Goal: Task Accomplishment & Management: Complete application form

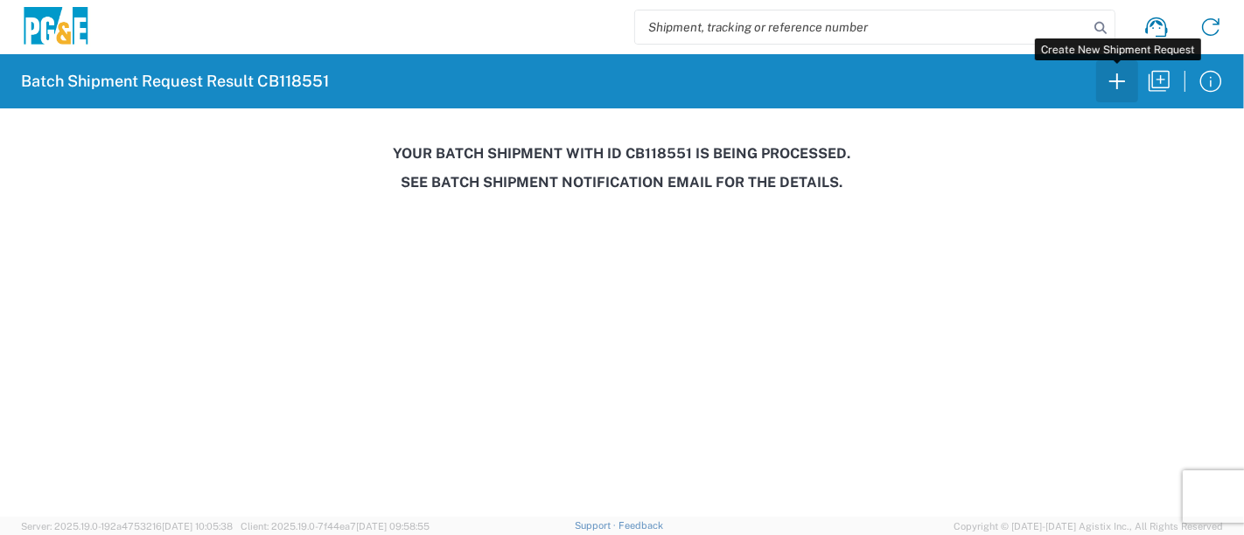
click at [1116, 88] on icon "button" at bounding box center [1117, 81] width 16 height 16
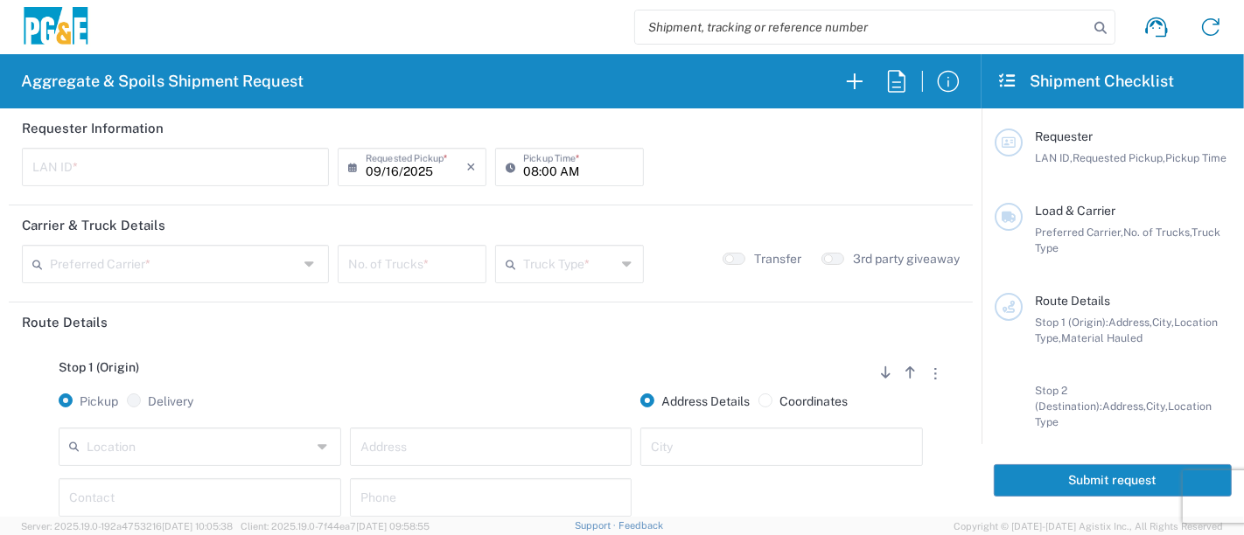
click at [147, 160] on input "text" at bounding box center [175, 165] width 286 height 31
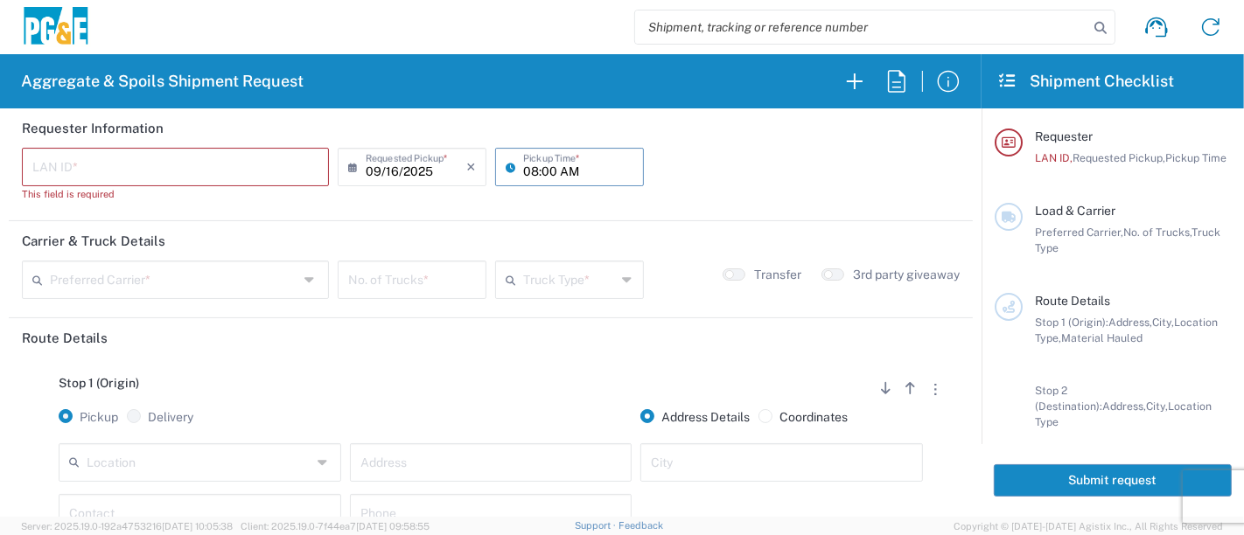
click at [523, 166] on input "08:00 AM" at bounding box center [578, 165] width 110 height 31
type input "07:00 AM"
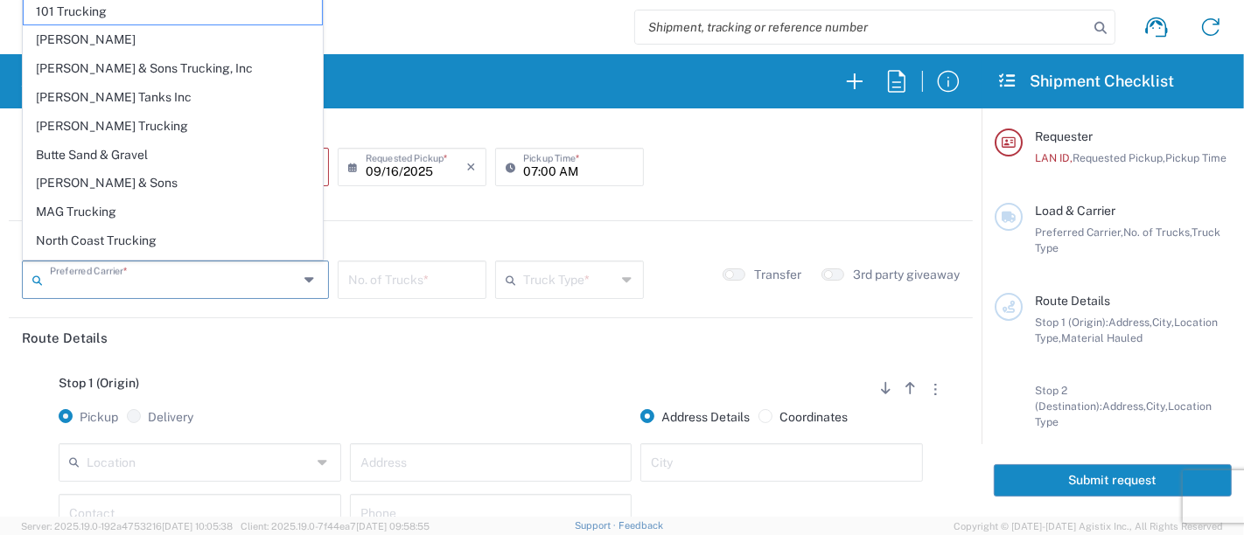
click at [245, 285] on input "text" at bounding box center [174, 278] width 248 height 31
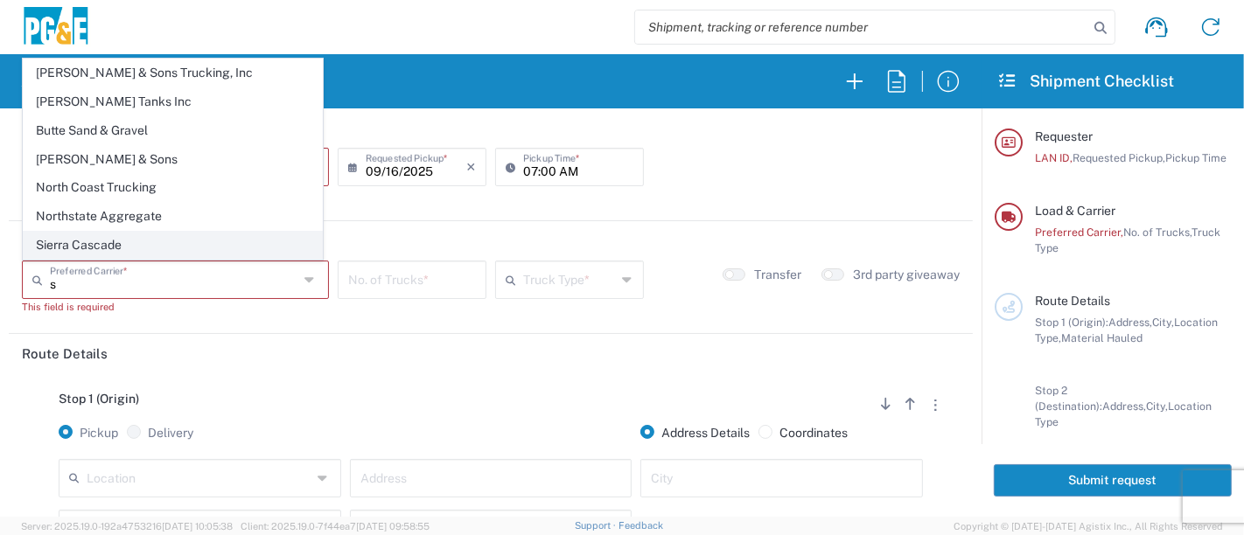
click at [117, 236] on span "Sierra Cascade" at bounding box center [173, 245] width 298 height 27
type input "Sierra Cascade"
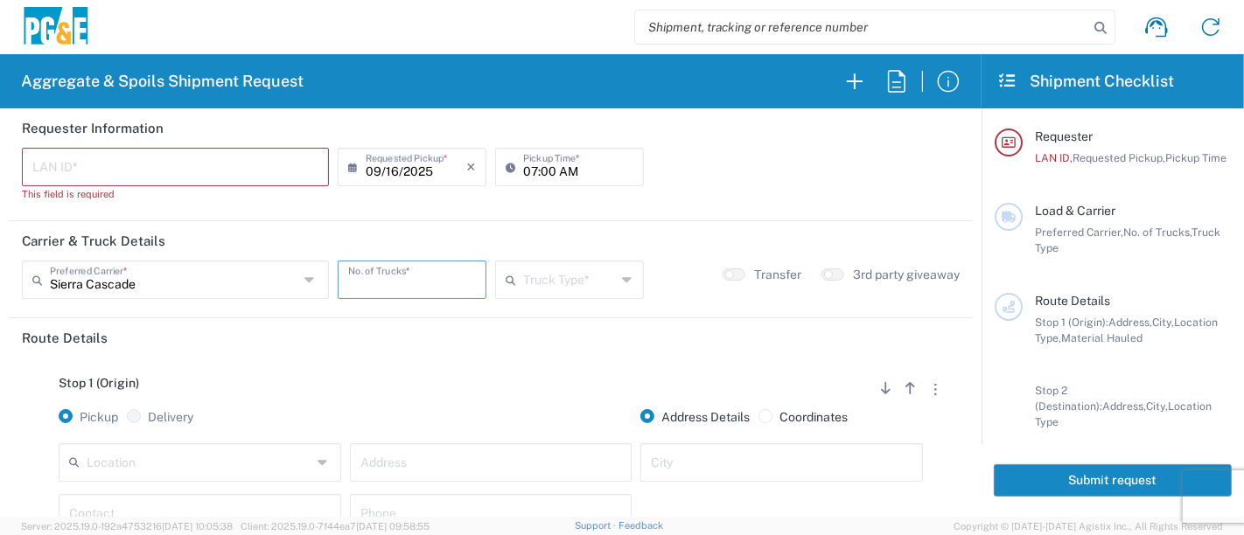
click at [392, 278] on input "number" at bounding box center [412, 278] width 128 height 31
type input "1"
click at [526, 278] on input "text" at bounding box center [570, 278] width 94 height 31
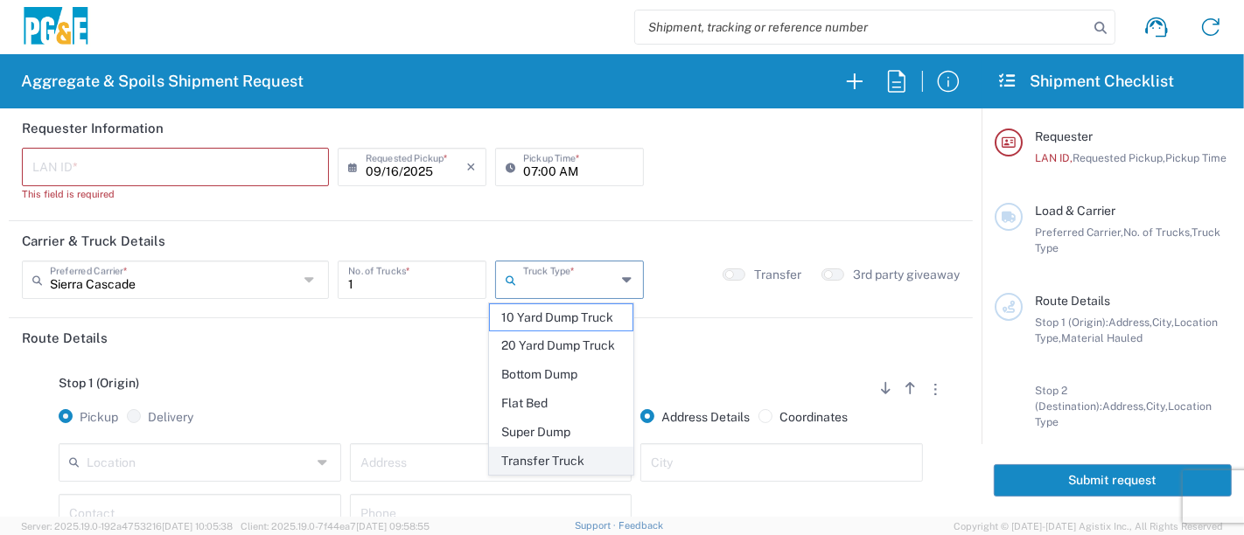
click at [564, 465] on span "Transfer Truck" at bounding box center [561, 461] width 143 height 27
type input "Transfer Truck"
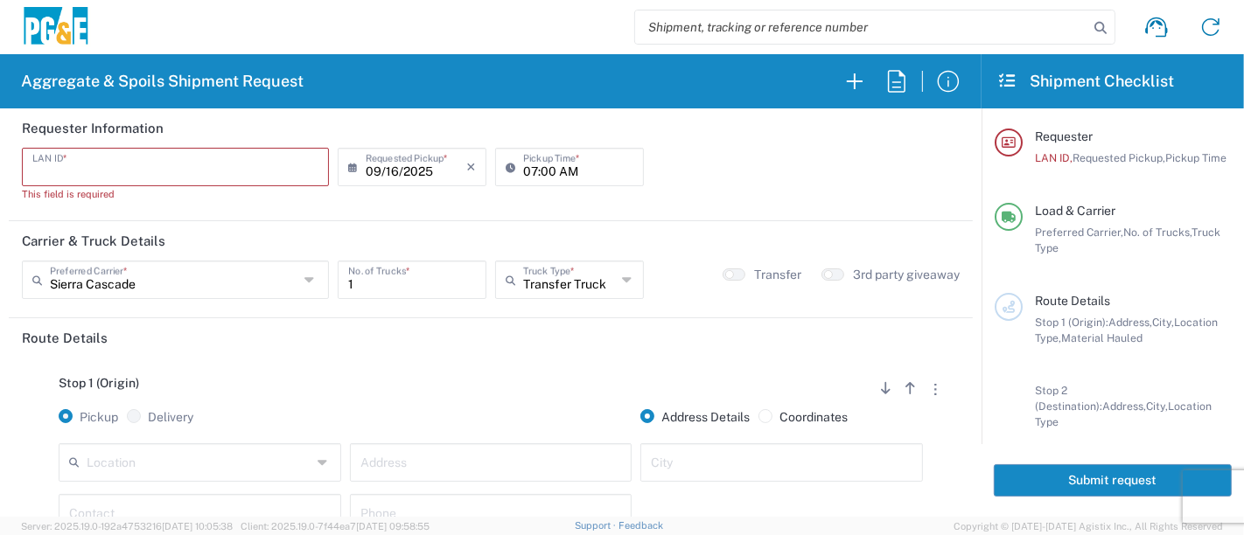
click at [179, 166] on input "text" at bounding box center [175, 165] width 286 height 31
click at [190, 473] on input "text" at bounding box center [199, 461] width 225 height 31
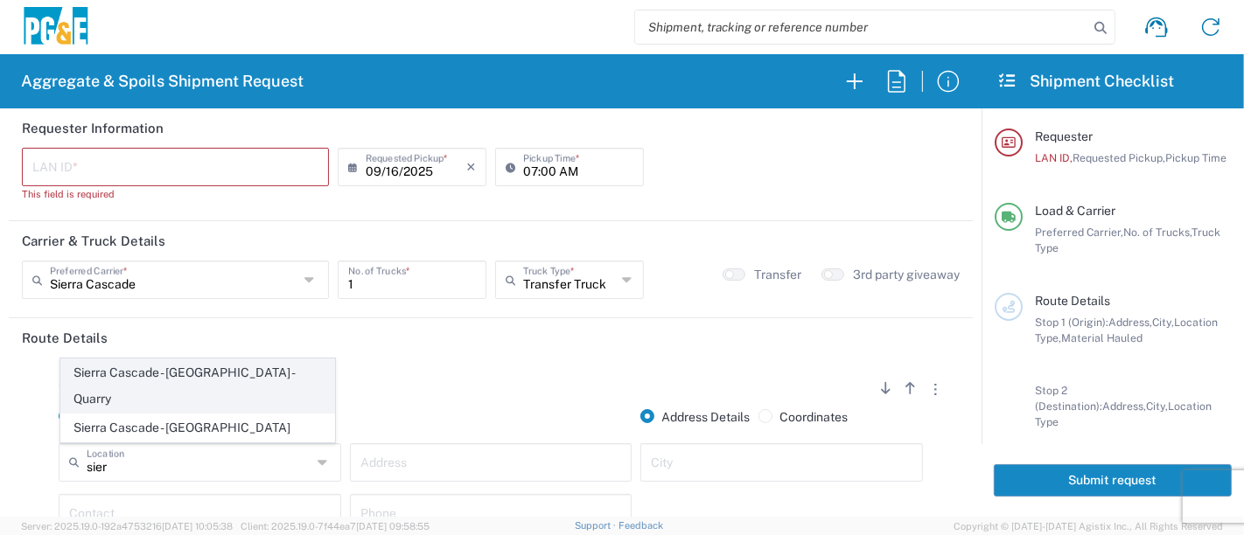
click at [127, 406] on span "Sierra Cascade - [GEOGRAPHIC_DATA] - Quarry" at bounding box center [198, 386] width 274 height 54
type input "Sierra Cascade - [GEOGRAPHIC_DATA] - Quarry"
type input "[STREET_ADDRESS]"
type input "[PERSON_NAME]"
type input "Quarry"
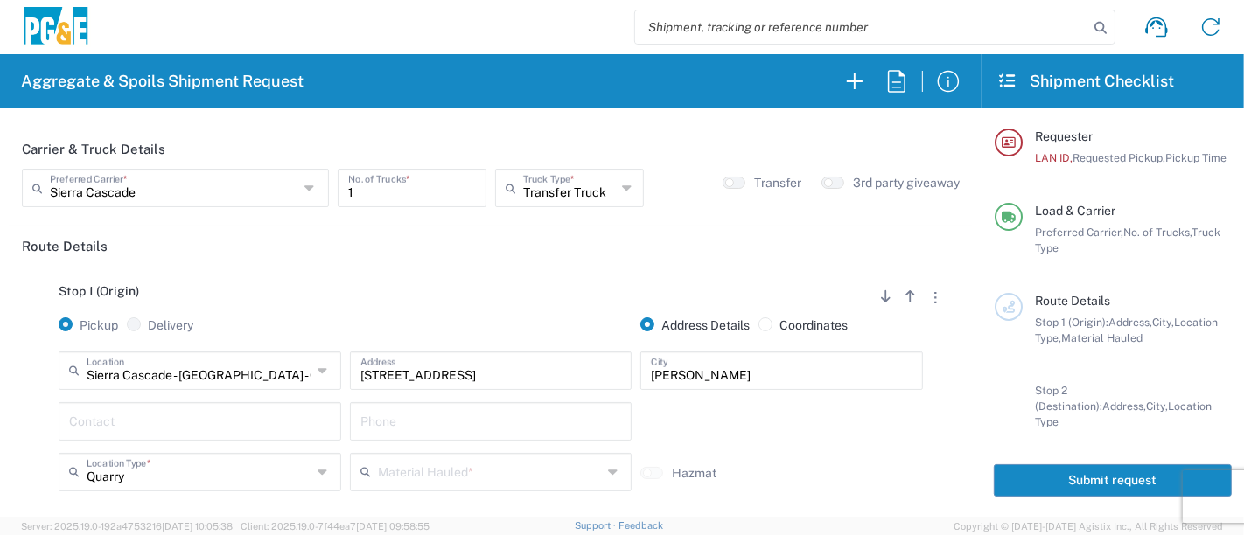
scroll to position [97, 0]
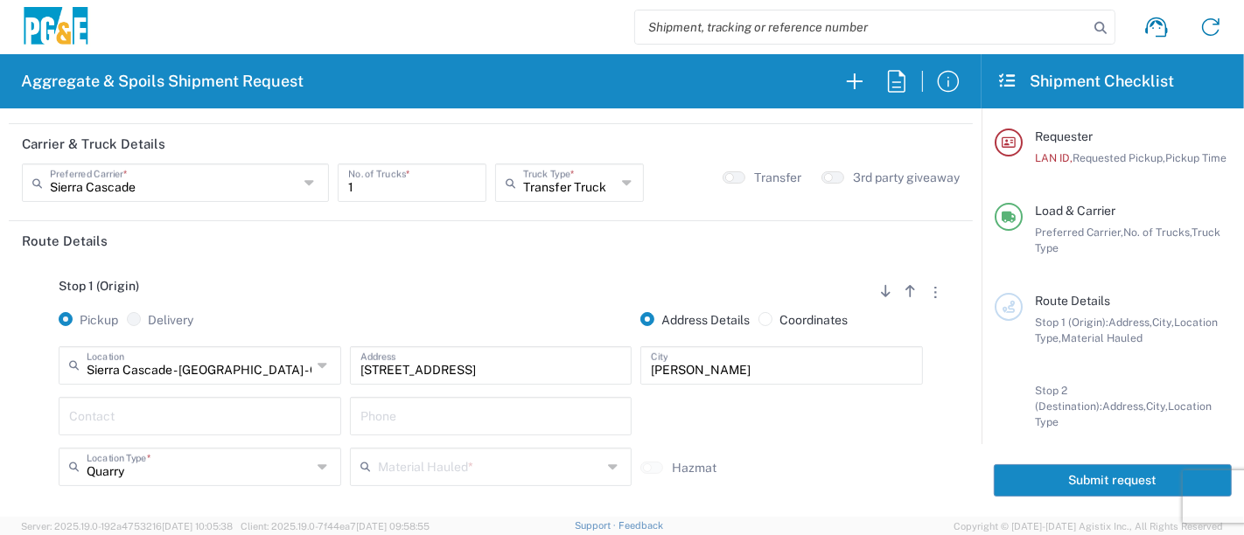
click at [277, 411] on input "text" at bounding box center [199, 415] width 261 height 31
type input "[PERSON_NAME]"
type input "[PHONE_NUMBER]"
click at [442, 461] on input "text" at bounding box center [490, 465] width 225 height 31
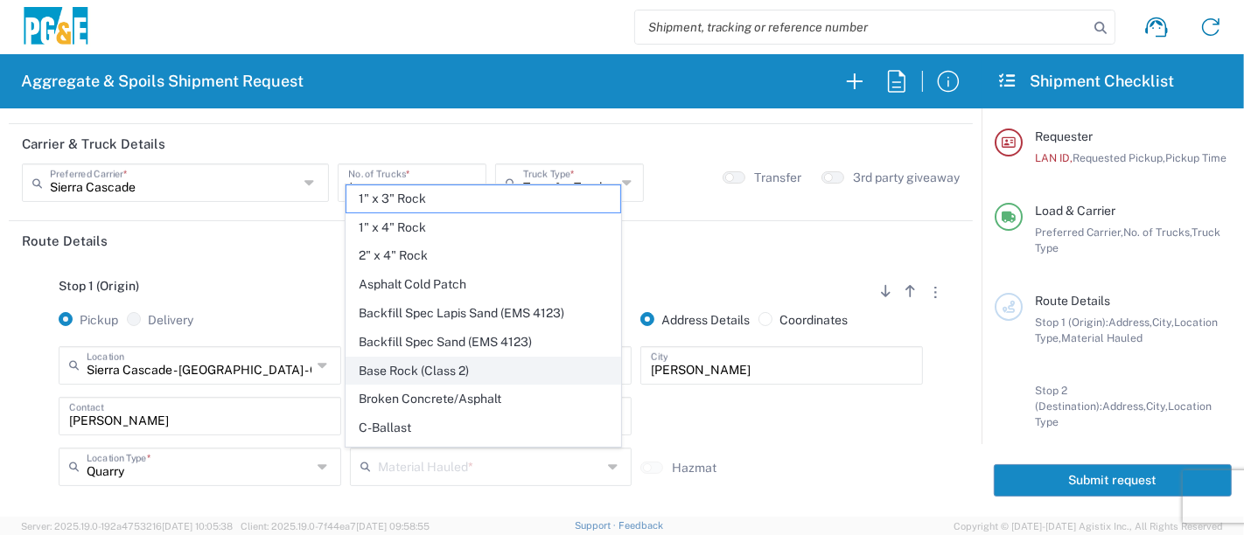
click at [462, 368] on span "Base Rock (Class 2)" at bounding box center [483, 371] width 274 height 27
type input "Base Rock (Class 2)"
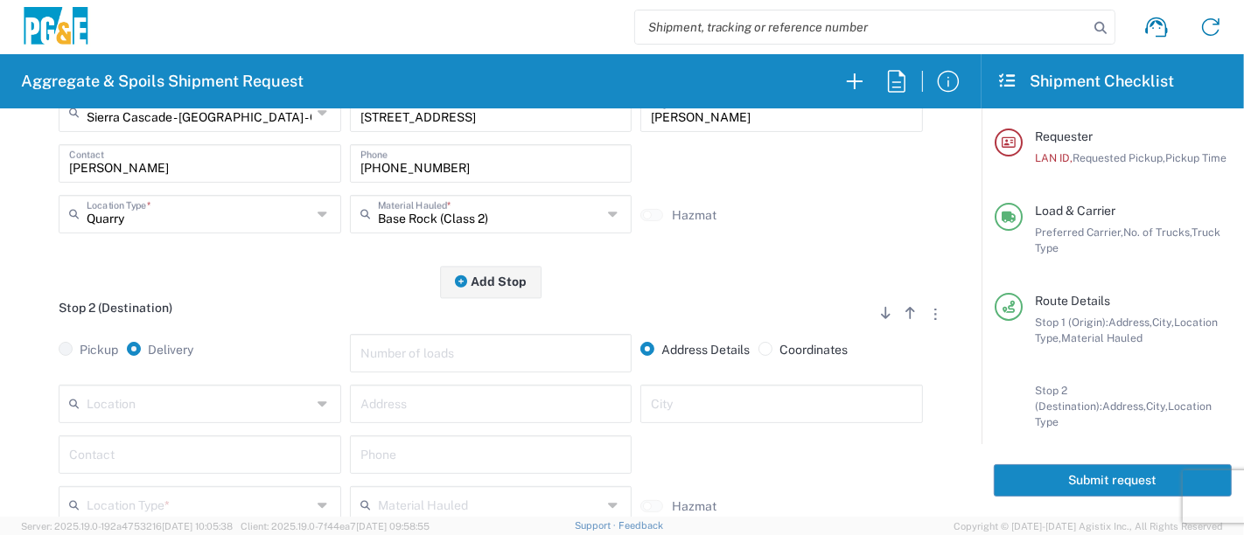
scroll to position [388, 0]
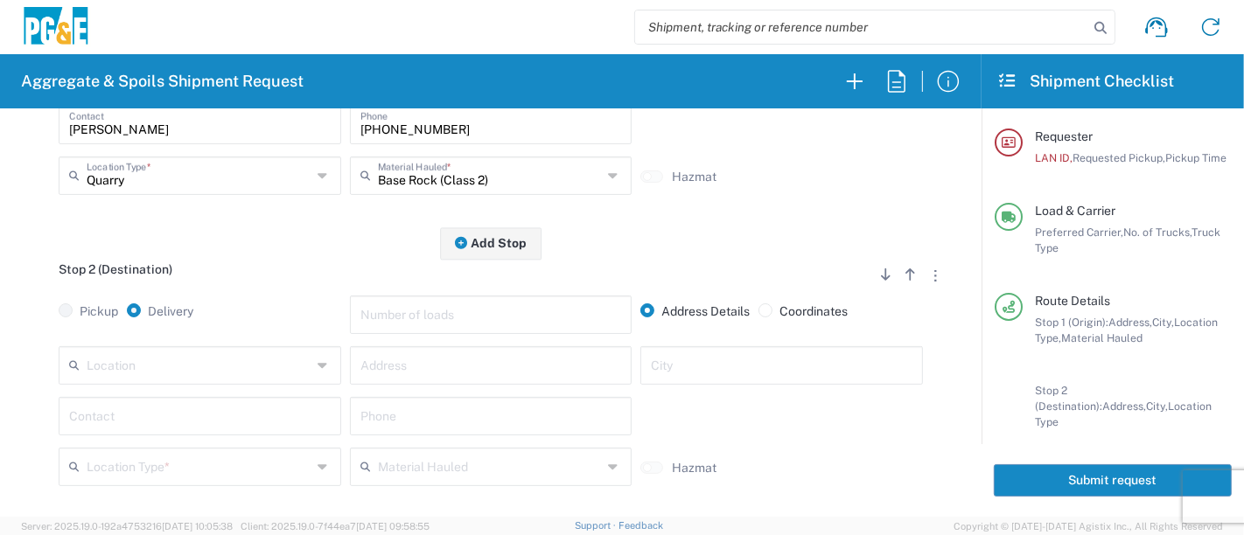
click at [373, 365] on input "text" at bounding box center [490, 364] width 261 height 31
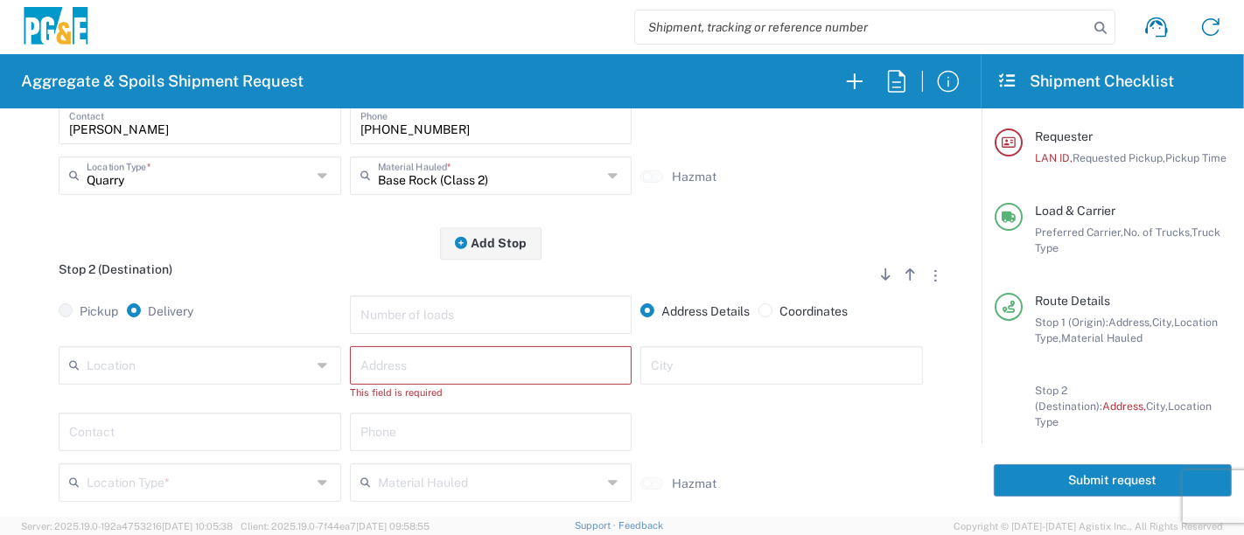
click at [482, 378] on input "text" at bounding box center [490, 364] width 261 height 31
type input "[STREET_ADDRESS]"
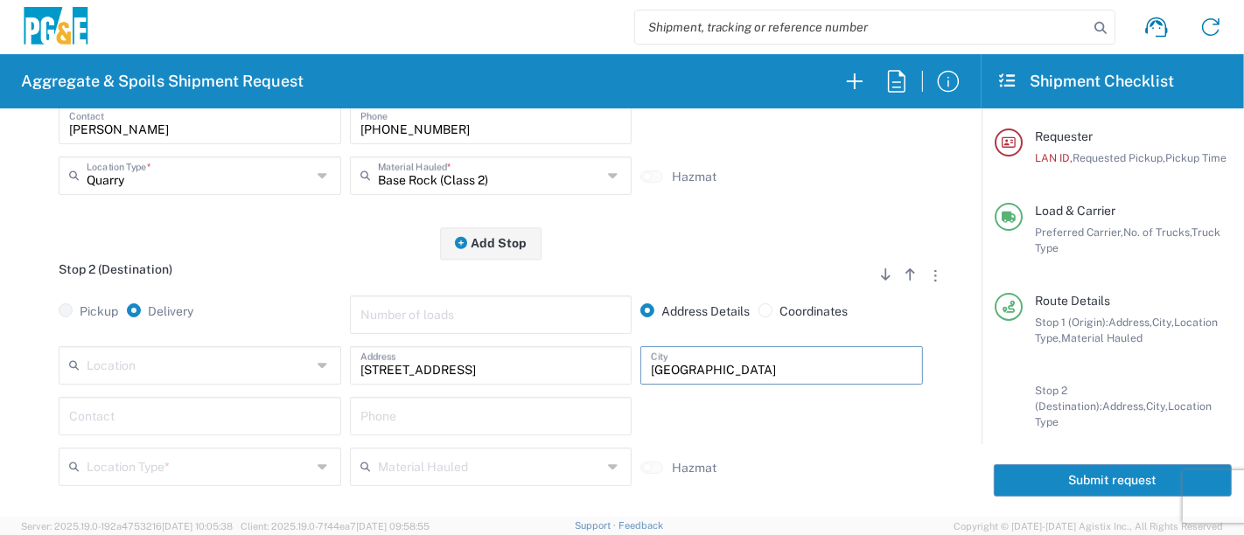
type input "[GEOGRAPHIC_DATA]"
click at [281, 413] on input "text" at bounding box center [199, 415] width 261 height 31
type input "[PERSON_NAME]"
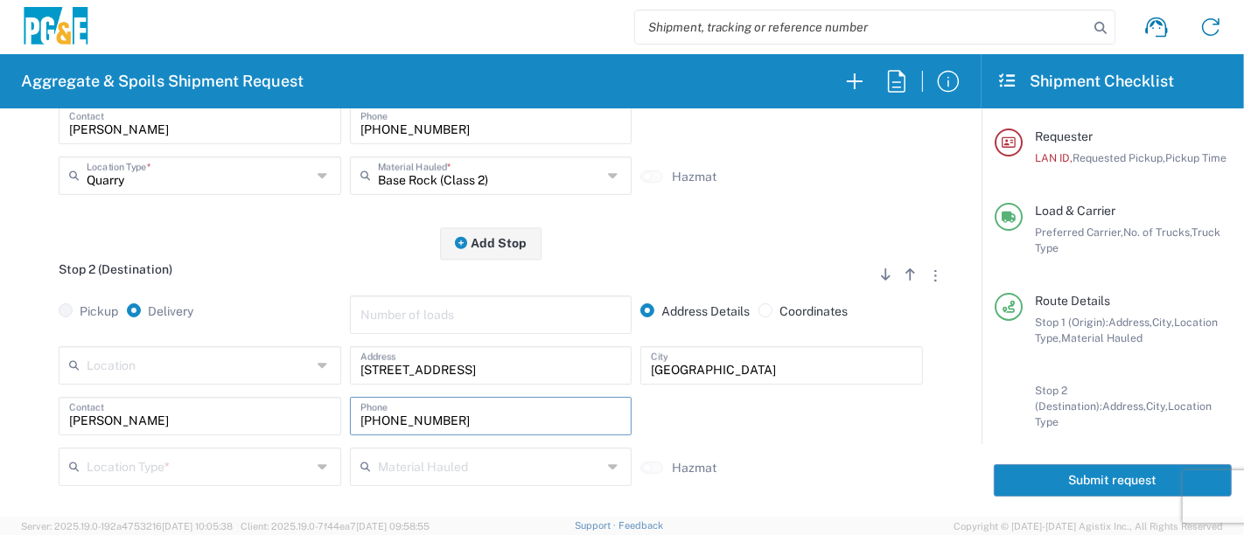
type input "[PHONE_NUMBER]"
click at [245, 461] on input "text" at bounding box center [199, 465] width 225 height 31
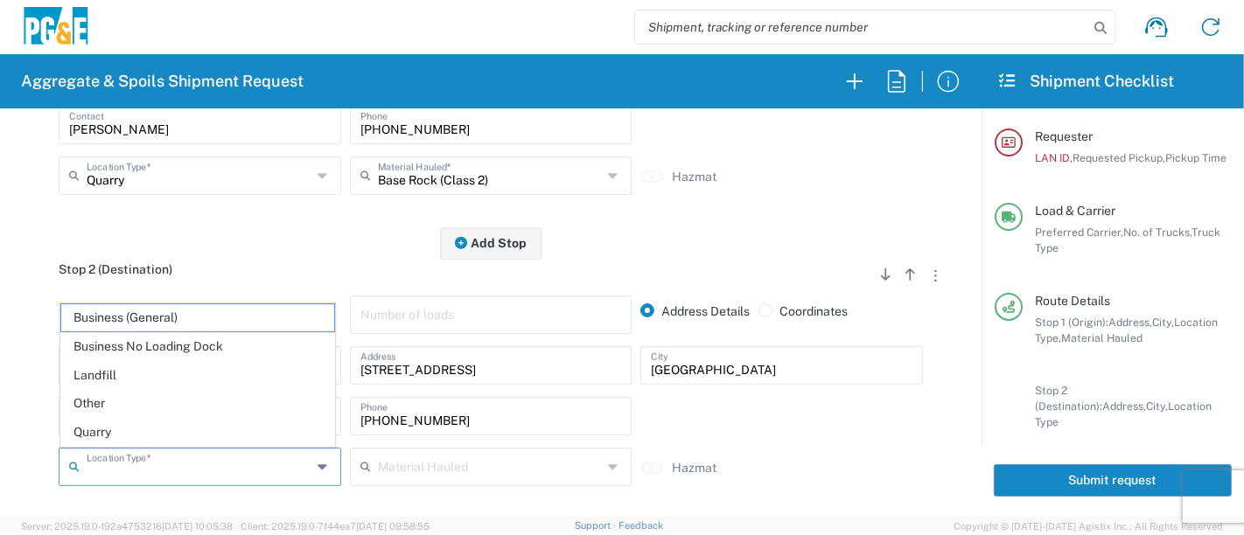
click at [135, 414] on span "Other" at bounding box center [198, 403] width 274 height 27
type input "Other"
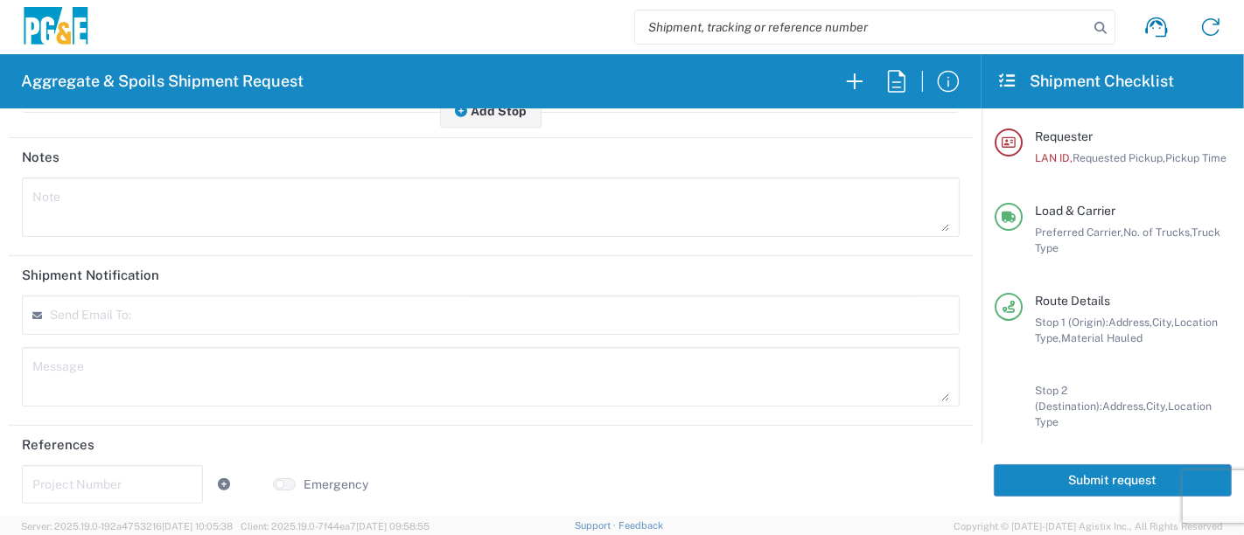
scroll to position [812, 0]
click at [93, 484] on input "text" at bounding box center [112, 482] width 160 height 31
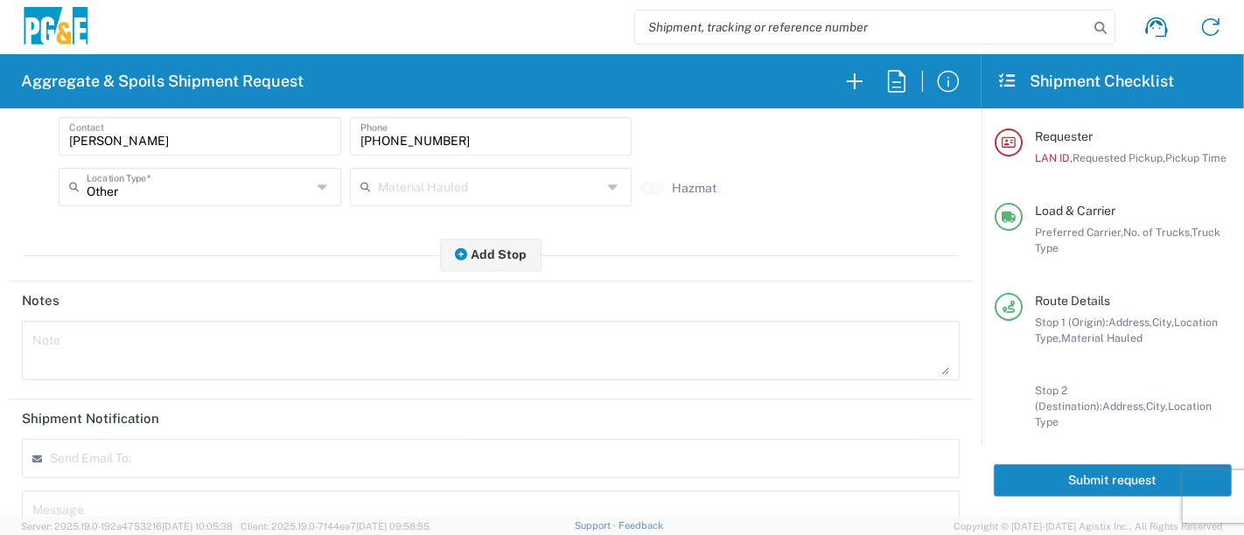
scroll to position [618, 0]
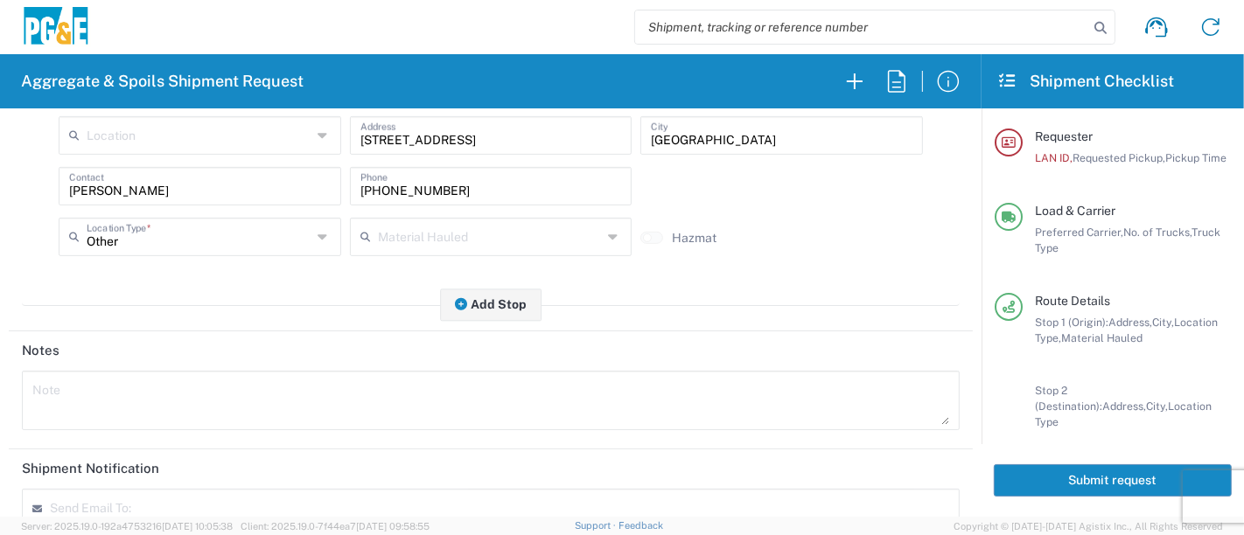
type input "35316201"
click at [102, 416] on textarea at bounding box center [490, 400] width 916 height 49
drag, startPoint x: 147, startPoint y: 415, endPoint x: 0, endPoint y: 401, distance: 147.7
click at [0, 401] on form "Requester Information LAN ID * This field is required [DATE] × Requested Pickup…" at bounding box center [490, 312] width 981 height 408
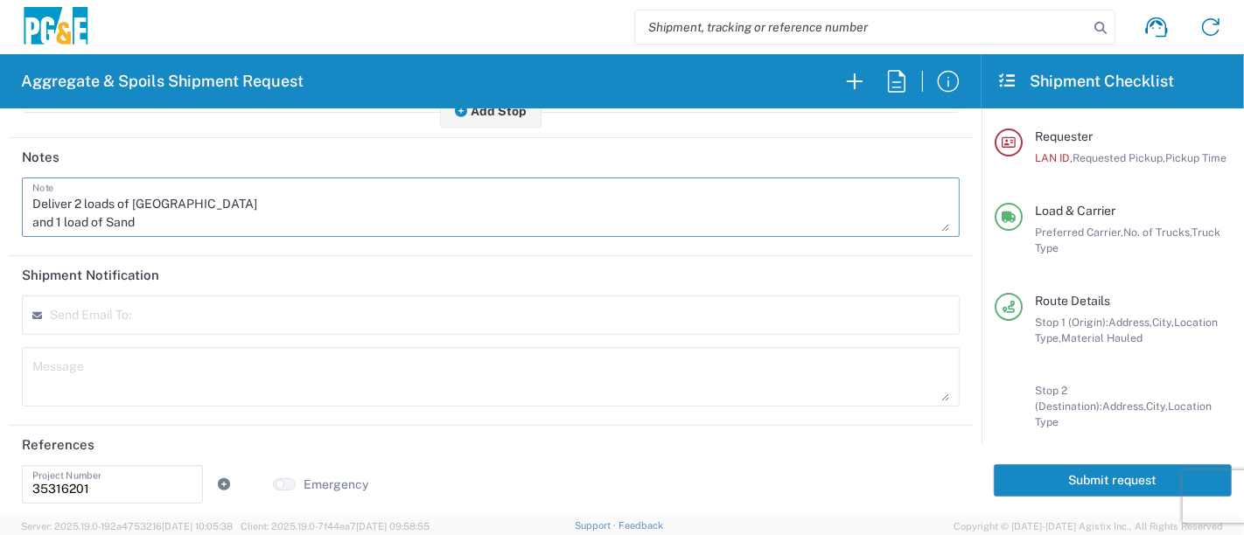
scroll to position [812, 0]
type textarea "Deliver 2 loads of [GEOGRAPHIC_DATA] and 1 load of Sand"
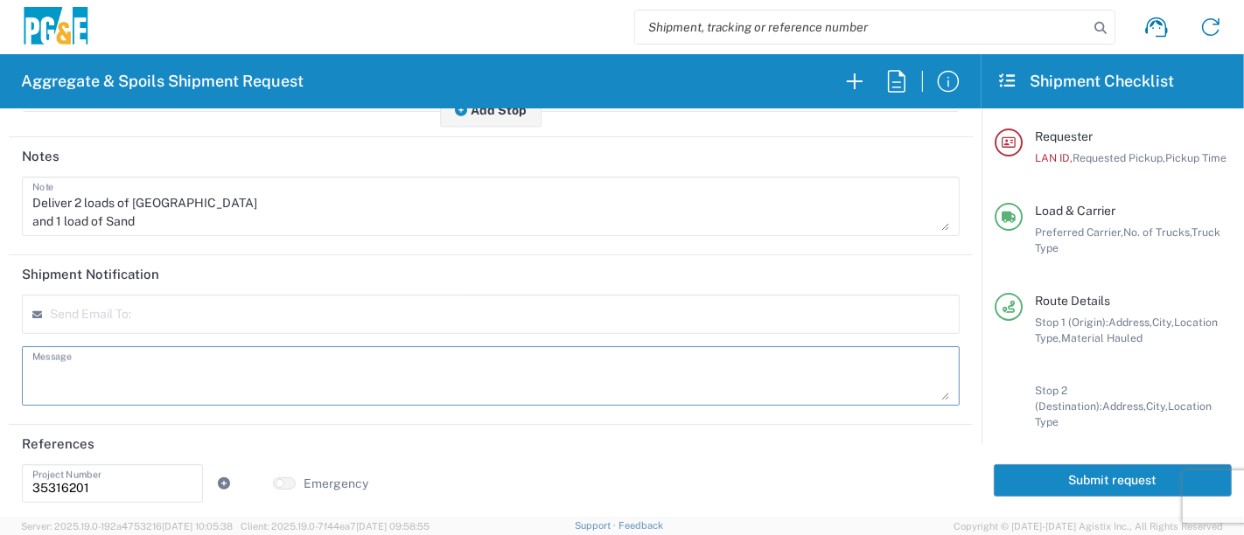
click at [68, 376] on textarea at bounding box center [490, 376] width 916 height 49
paste textarea "Deliver 2 loads of [GEOGRAPHIC_DATA] and 1 load of Sand"
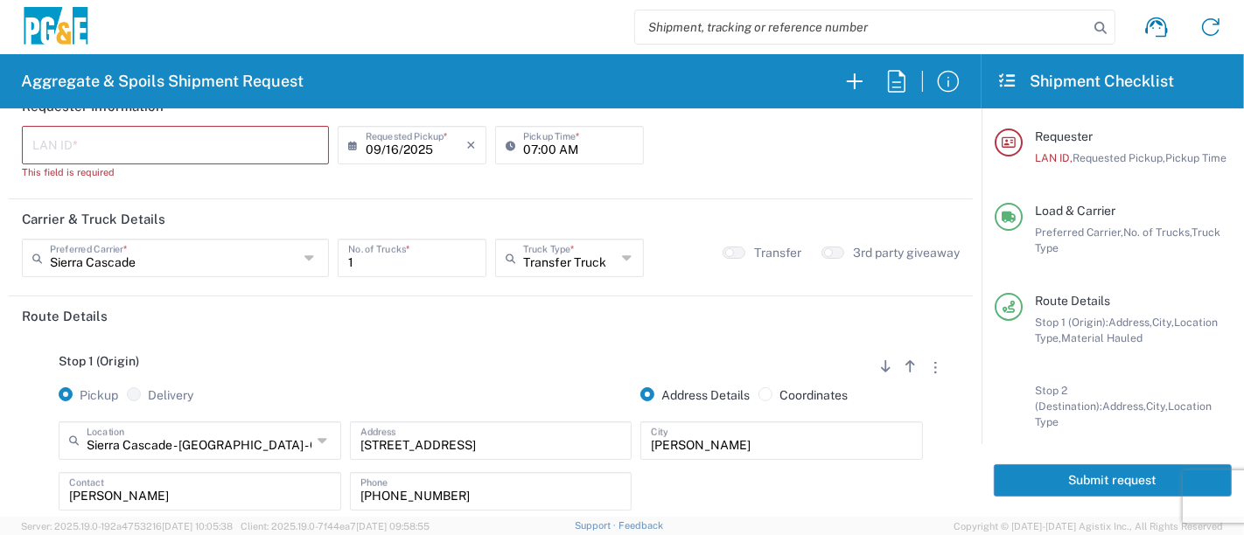
scroll to position [0, 0]
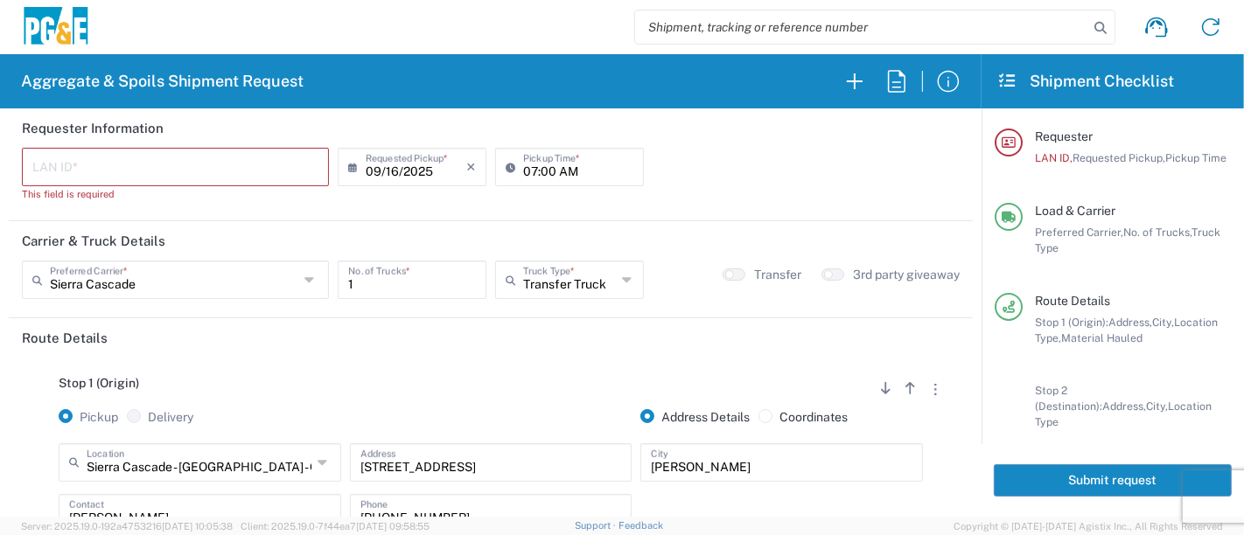
type textarea "Deliver 2 loads of [GEOGRAPHIC_DATA] and 1 load of Sand"
click at [105, 174] on input "text" at bounding box center [175, 165] width 286 height 31
